Goal: Information Seeking & Learning: Learn about a topic

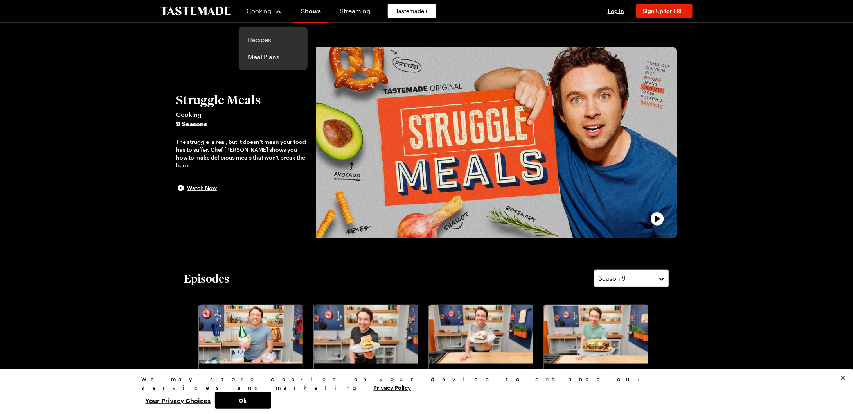
click at [261, 38] on link "Recipes" at bounding box center [272, 39] width 59 height 17
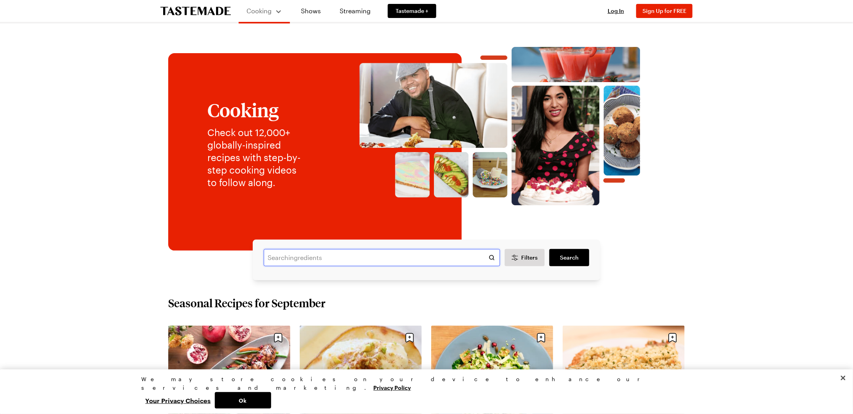
click at [410, 257] on input "text" at bounding box center [382, 257] width 236 height 17
type input "ranch dip"
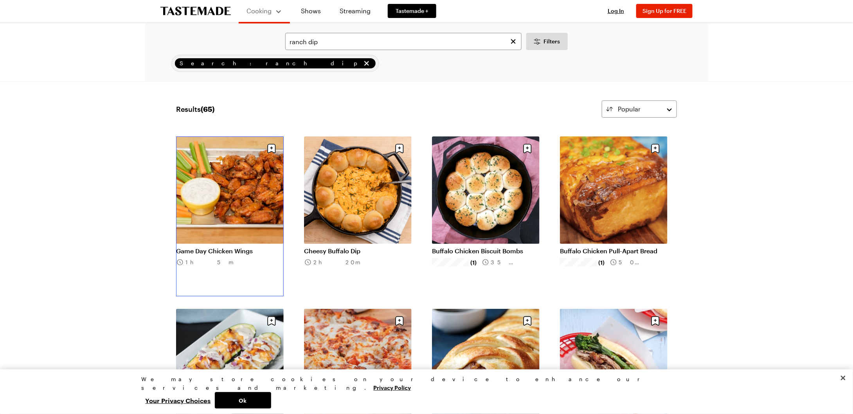
click at [240, 247] on link "Game Day Chicken Wings" at bounding box center [230, 251] width 108 height 8
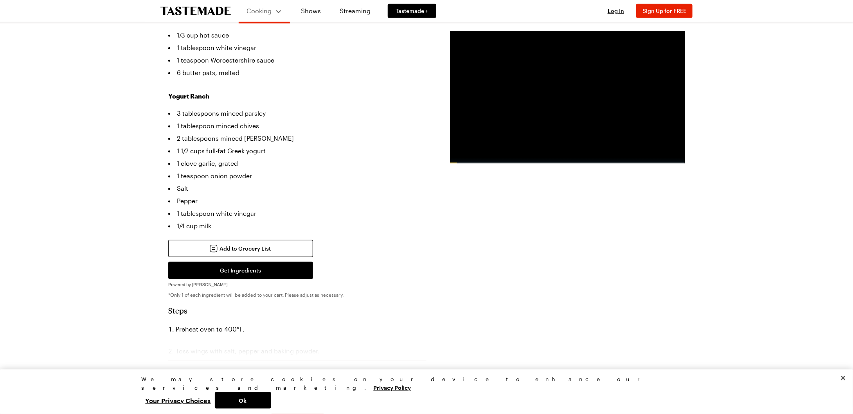
scroll to position [307, 0]
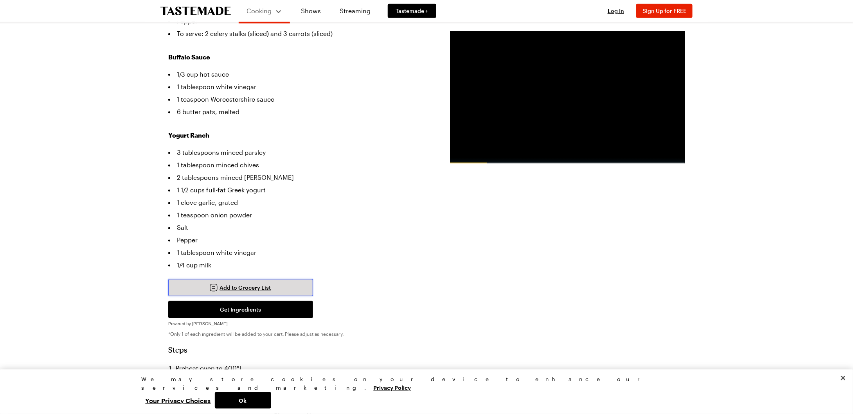
click at [234, 284] on span "Add to Grocery List" at bounding box center [245, 288] width 51 height 8
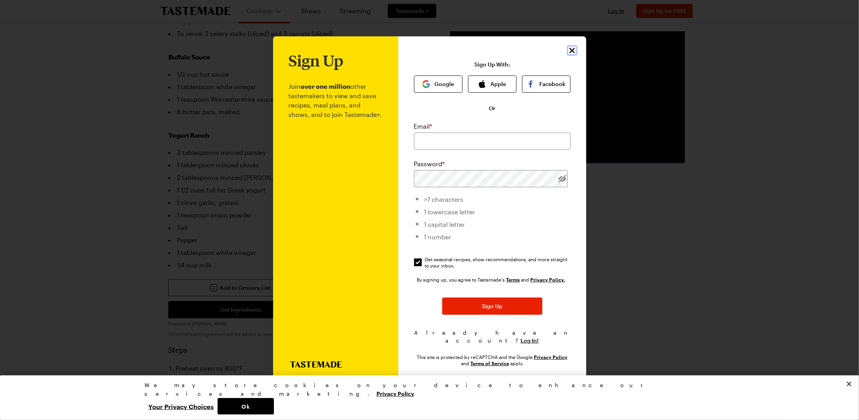
click at [573, 55] on icon "Close" at bounding box center [571, 50] width 9 height 9
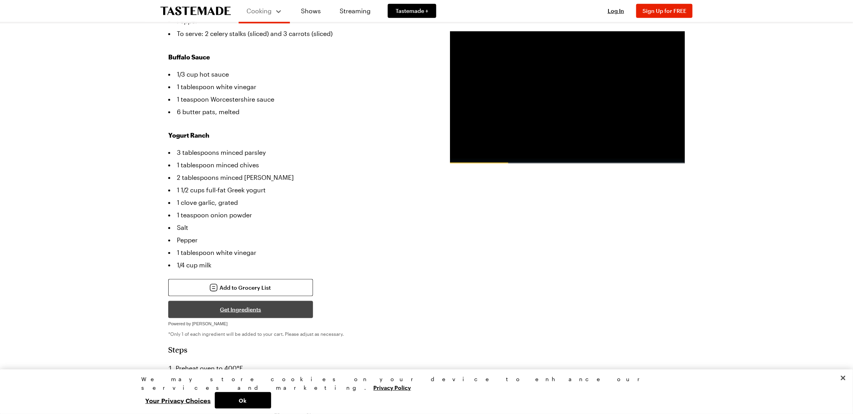
click at [222, 301] on button "Get Ingredients" at bounding box center [240, 309] width 145 height 17
